Goal: Transaction & Acquisition: Purchase product/service

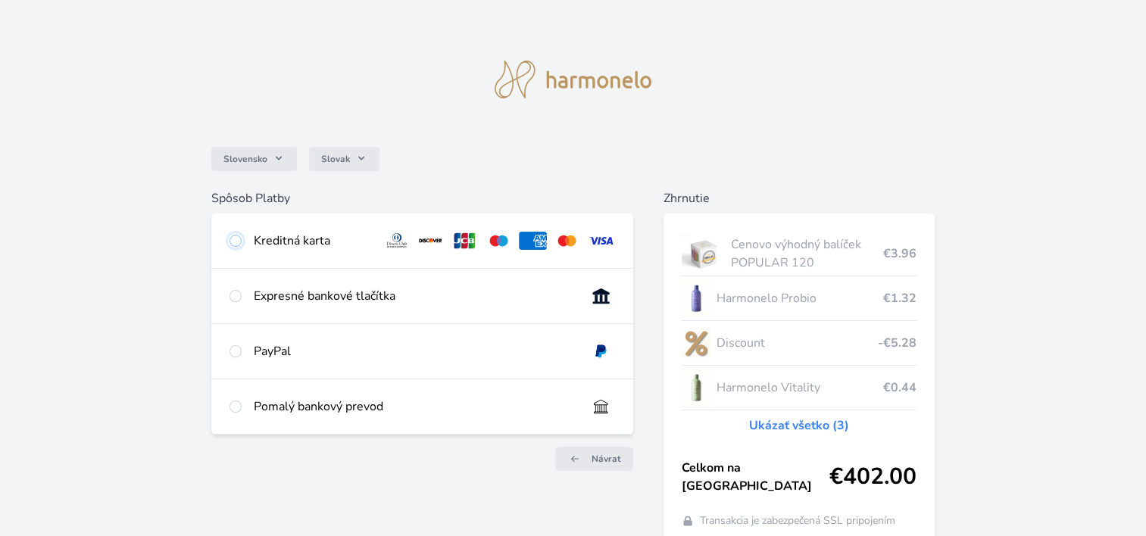
click at [236, 239] on input "radio" at bounding box center [235, 241] width 12 height 12
radio input "true"
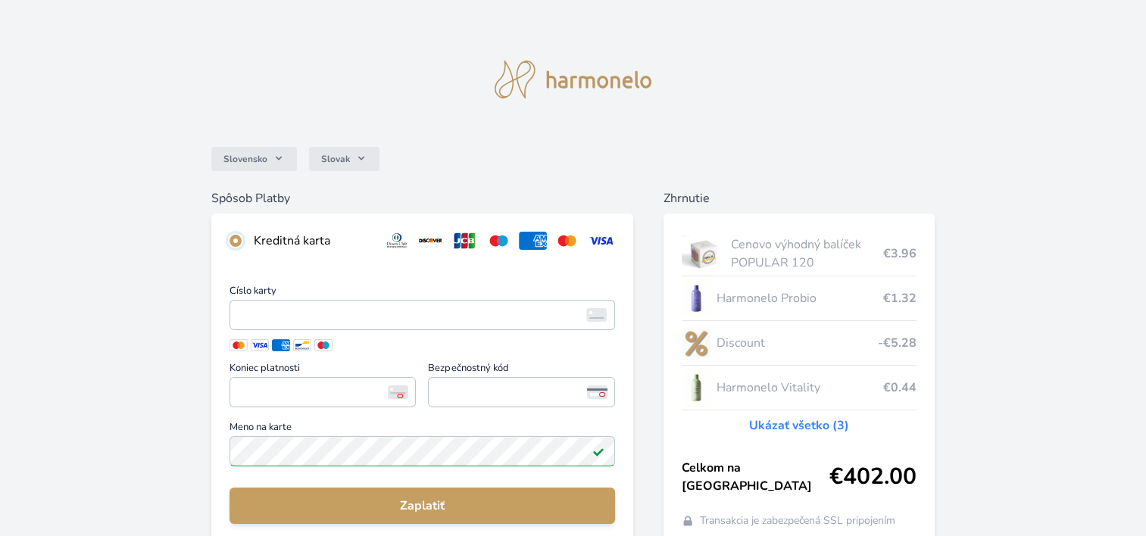
scroll to position [76, 0]
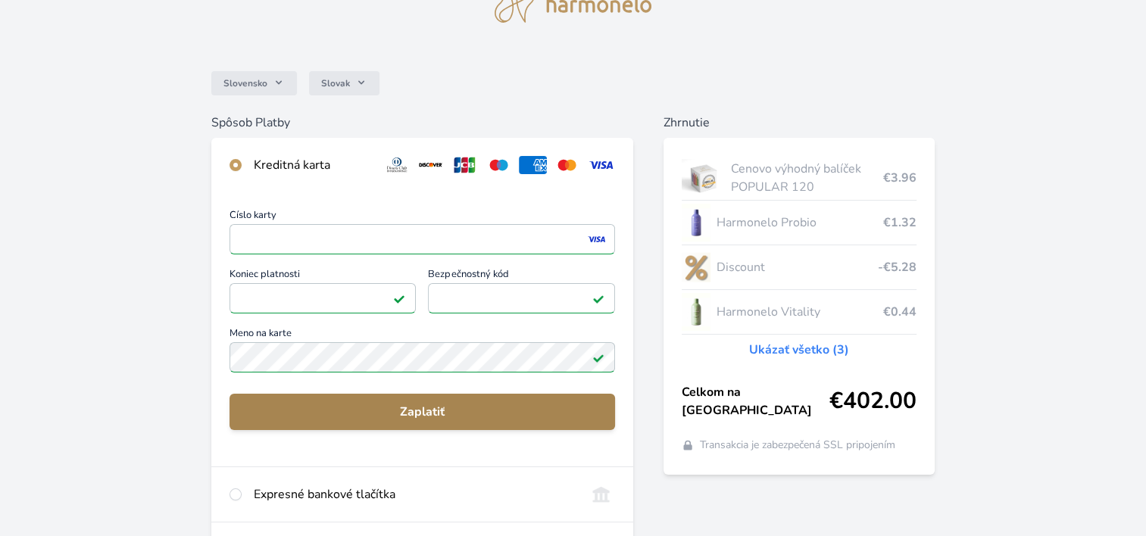
click at [439, 413] on span "Zaplatiť" at bounding box center [422, 412] width 361 height 18
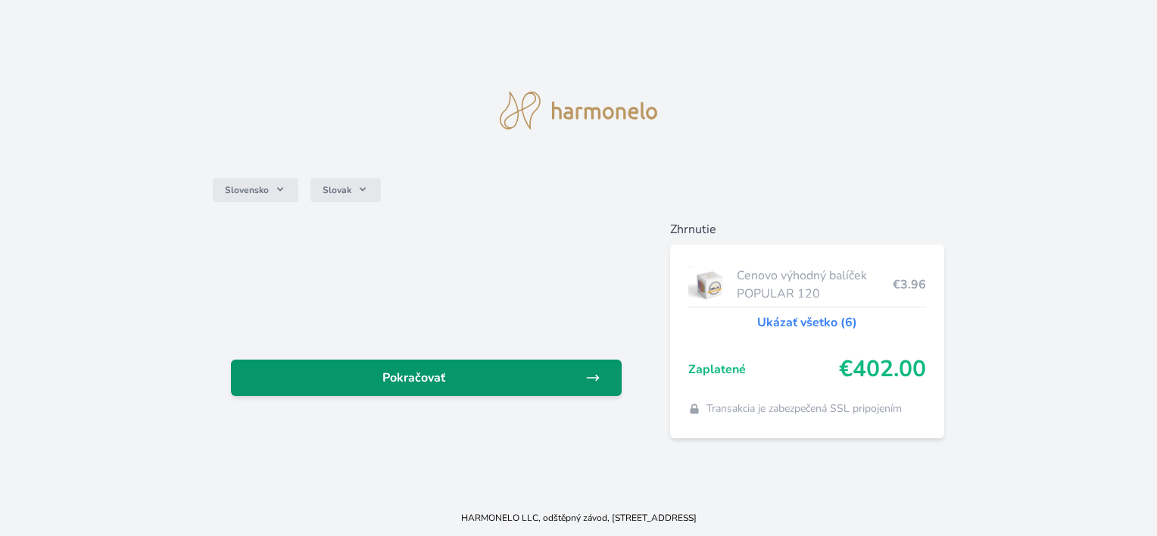
click at [413, 381] on span "Pokračovať" at bounding box center [413, 378] width 341 height 18
